Goal: Transaction & Acquisition: Book appointment/travel/reservation

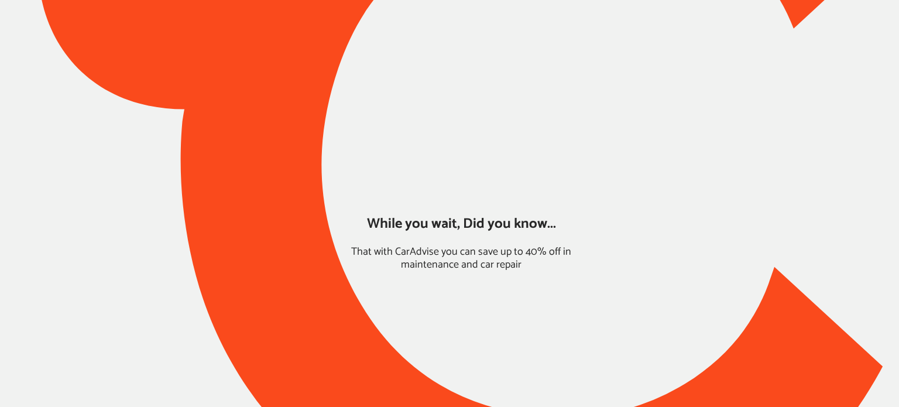
type input "*****"
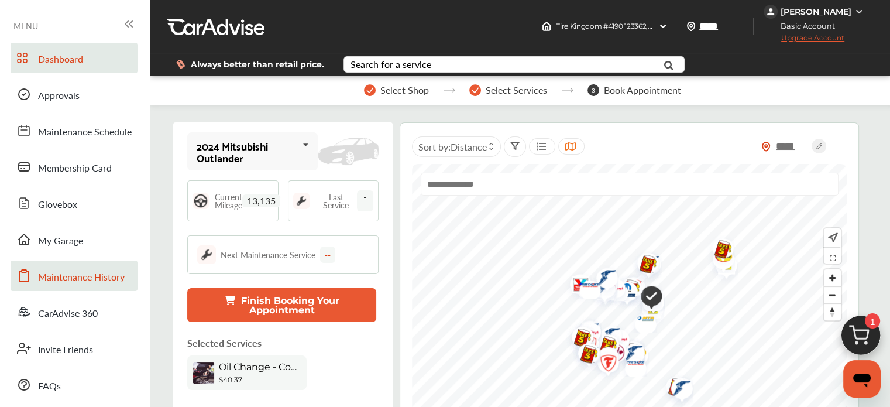
click at [75, 262] on link "Maintenance History" at bounding box center [74, 276] width 127 height 30
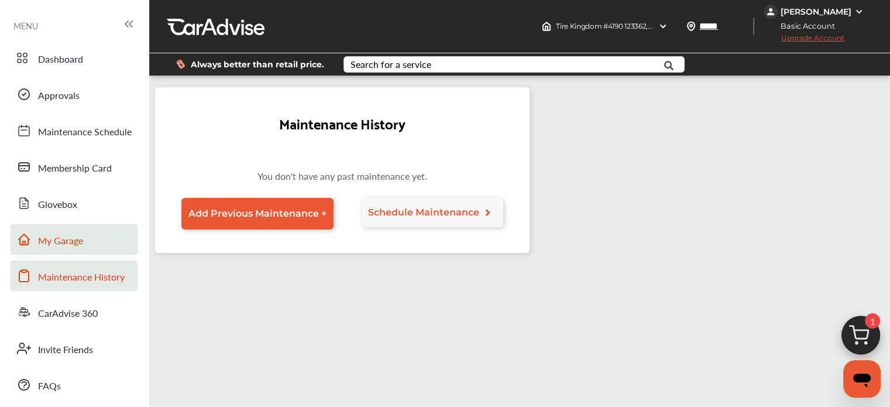
click at [69, 245] on span "My Garage" at bounding box center [60, 241] width 45 height 15
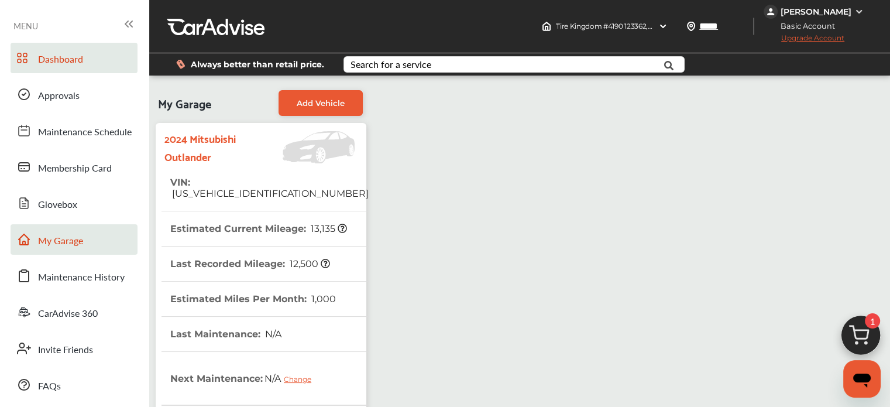
click at [80, 60] on span "Dashboard" at bounding box center [60, 59] width 45 height 15
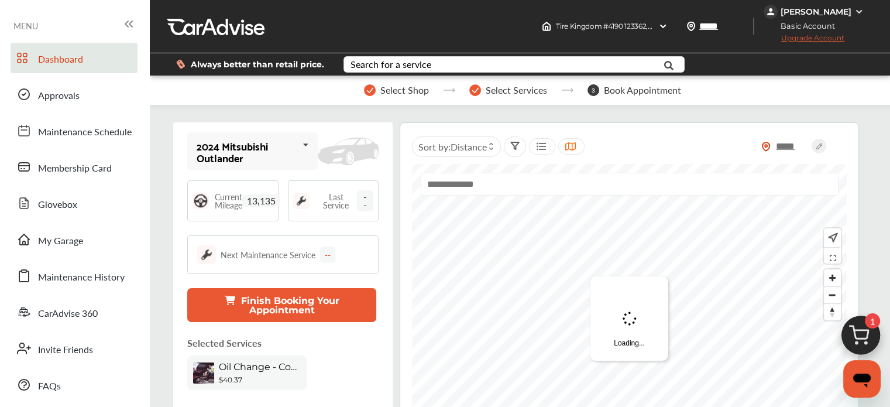
click at [862, 338] on img at bounding box center [861, 338] width 56 height 56
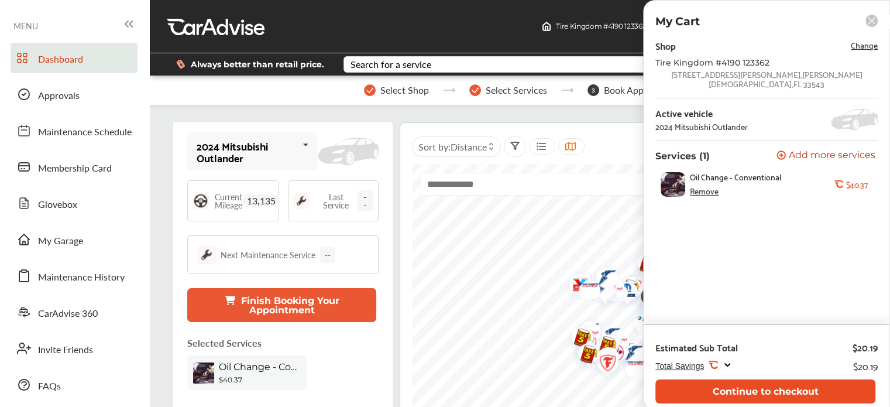
click at [761, 388] on button "Continue to checkout" at bounding box center [766, 391] width 220 height 24
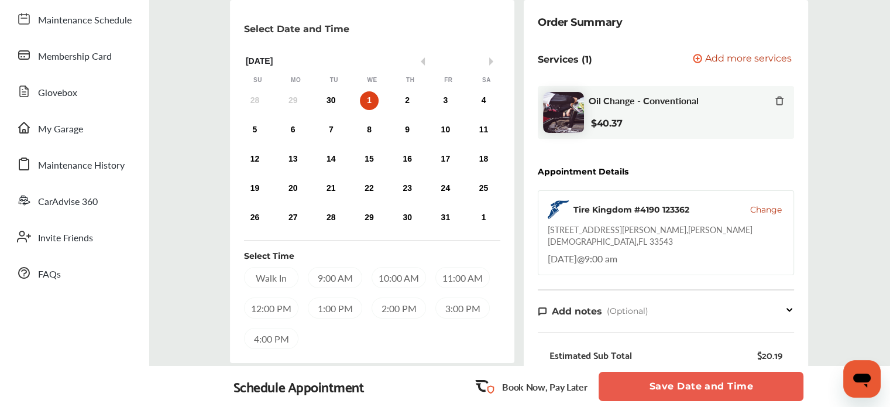
scroll to position [114, 0]
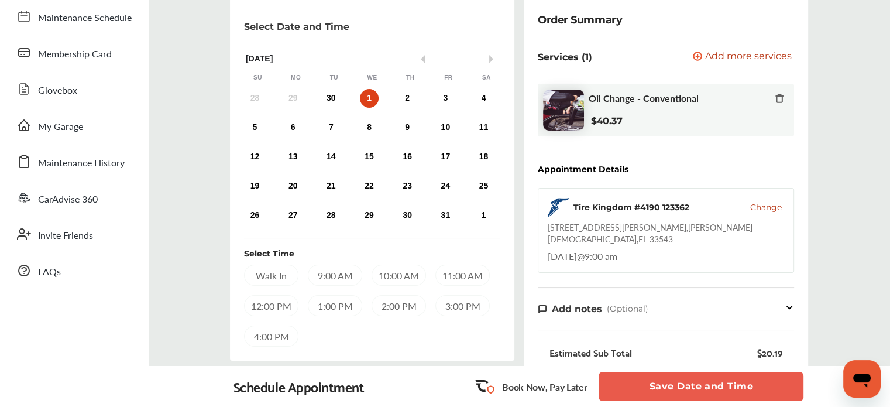
click at [344, 276] on div "9:00 AM" at bounding box center [335, 275] width 54 height 21
click at [650, 381] on button "Save Date and Time" at bounding box center [701, 386] width 205 height 29
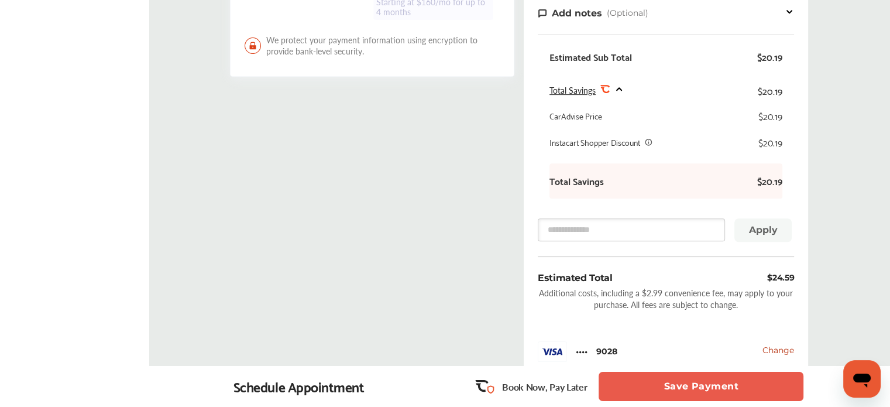
scroll to position [412, 0]
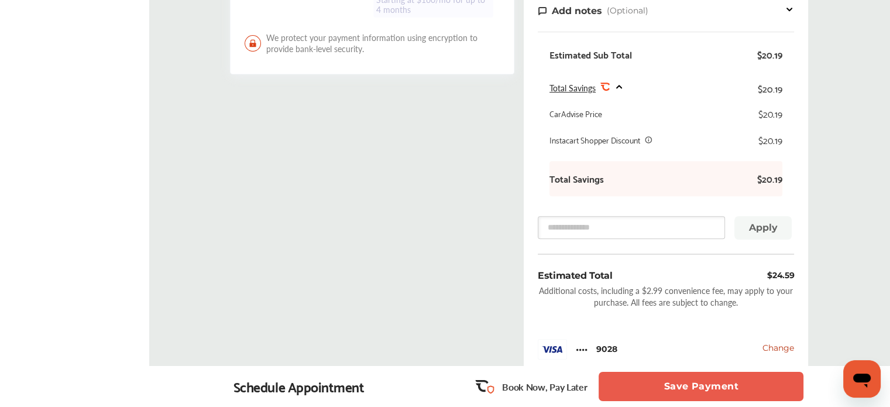
click at [630, 390] on button "Save Payment" at bounding box center [701, 386] width 205 height 29
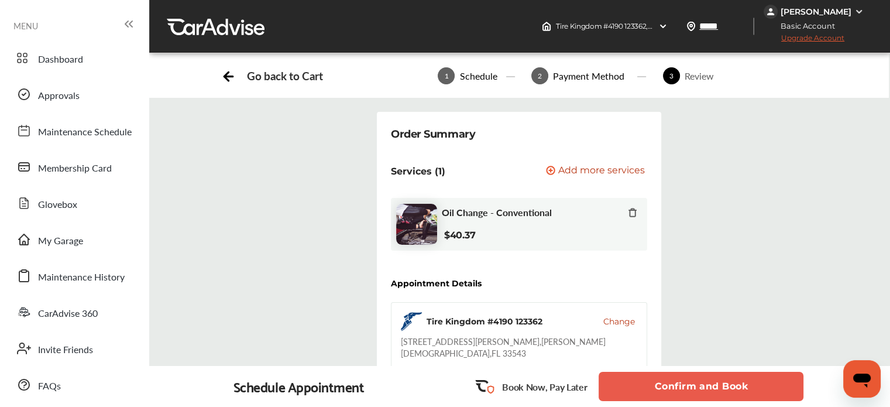
drag, startPoint x: 630, startPoint y: 390, endPoint x: 619, endPoint y: 383, distance: 12.7
click at [619, 383] on button "Confirm and Book" at bounding box center [701, 386] width 205 height 29
